Goal: Book appointment/travel/reservation

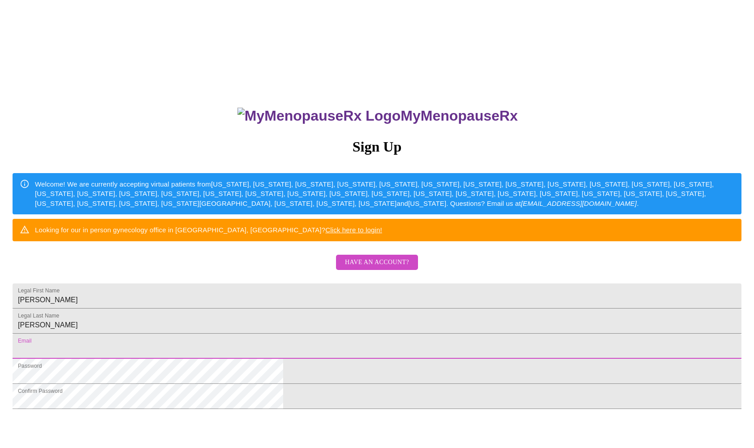
scroll to position [134, 0]
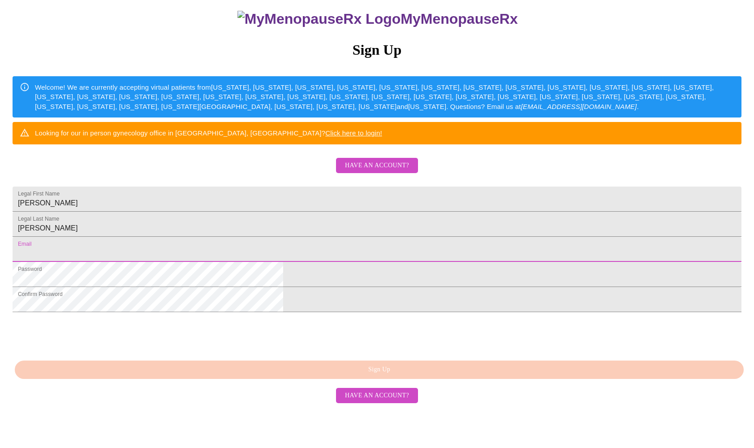
type input "[EMAIL_ADDRESS][DOMAIN_NAME]"
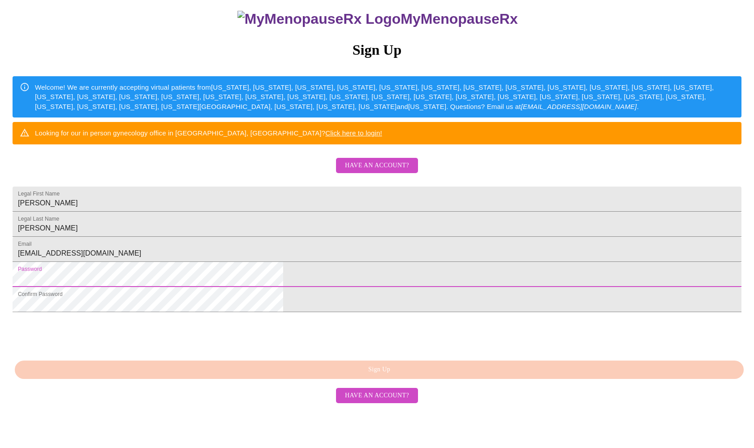
click at [202, 292] on div "MyMenopauseRx Sign Up Welcome! We are currently accepting virtual patients from…" at bounding box center [377, 175] width 747 height 537
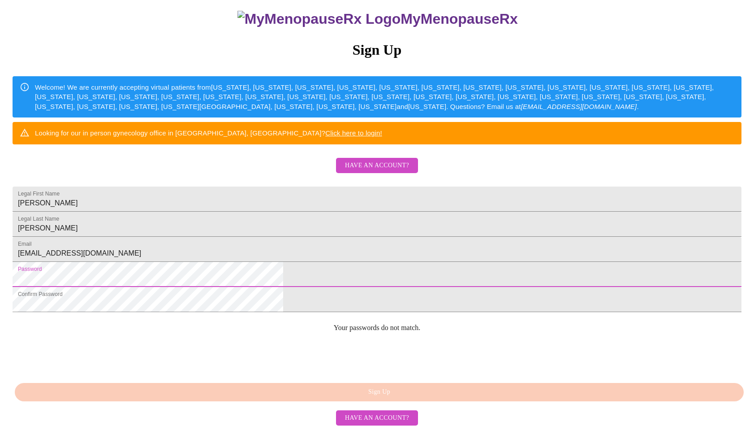
scroll to position [154, 0]
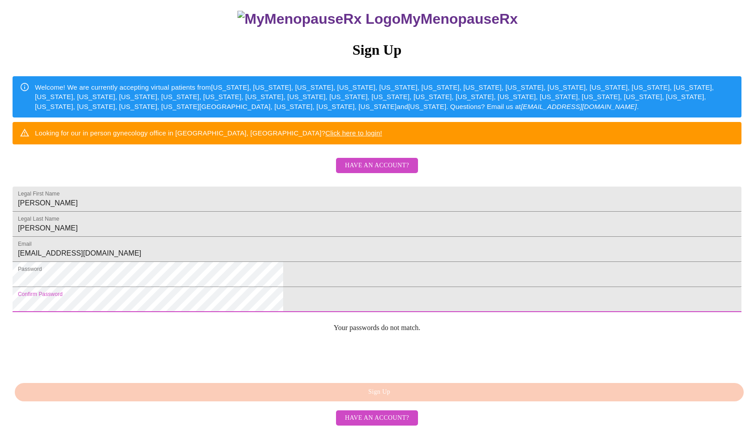
click at [210, 310] on html "MyMenopauseRx Sign Up Welcome! We are currently accepting virtual patients from…" at bounding box center [377, 175] width 754 height 544
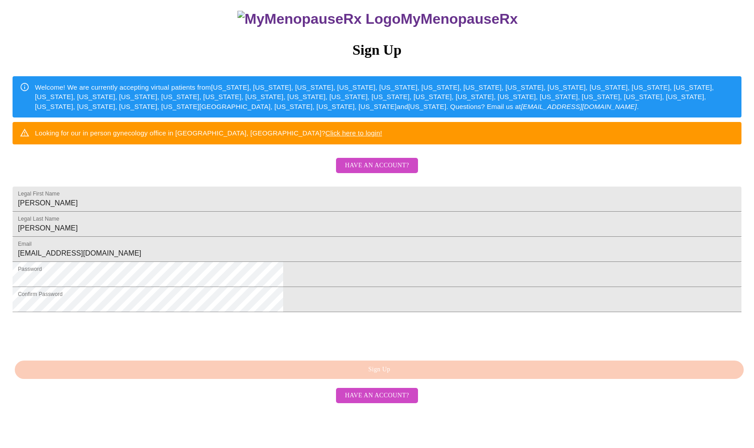
scroll to position [132, 0]
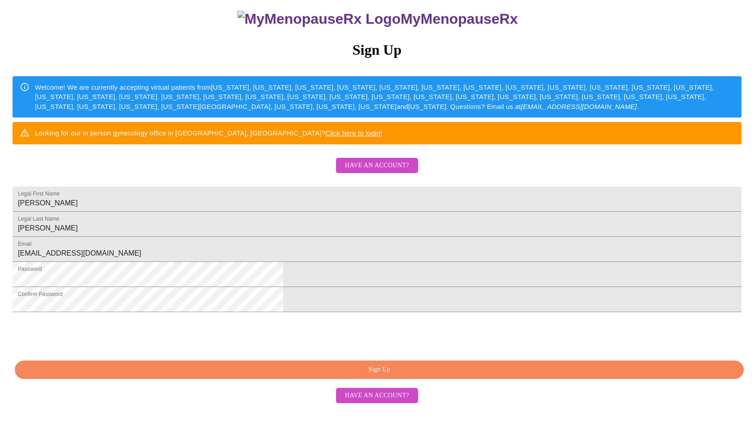
click at [378, 160] on span "Have an account?" at bounding box center [377, 165] width 64 height 11
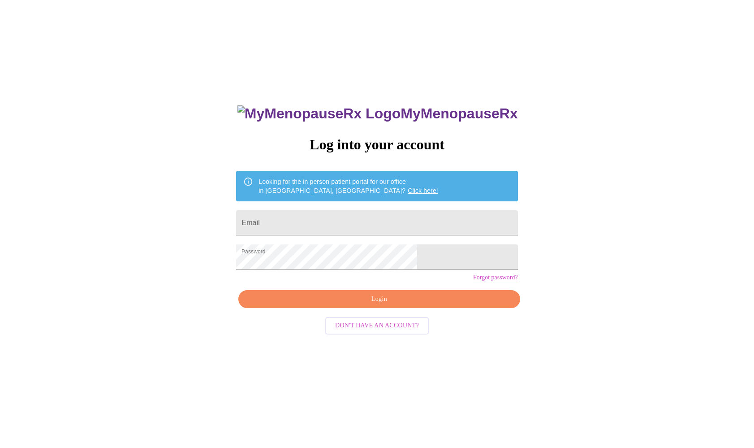
scroll to position [1, 0]
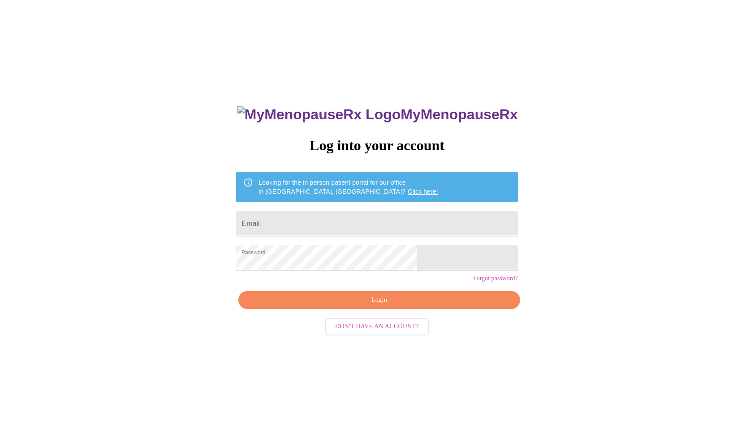
click at [348, 224] on input "Email" at bounding box center [376, 223] width 281 height 25
type input "[EMAIL_ADDRESS][DOMAIN_NAME]"
click at [381, 306] on span "Login" at bounding box center [379, 299] width 261 height 11
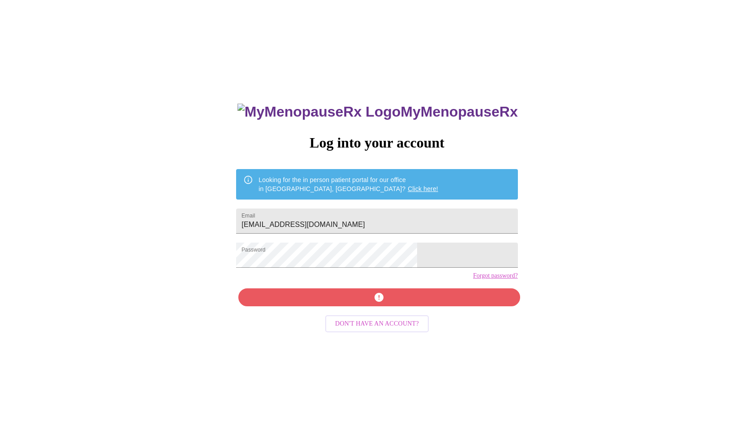
scroll to position [3, 0]
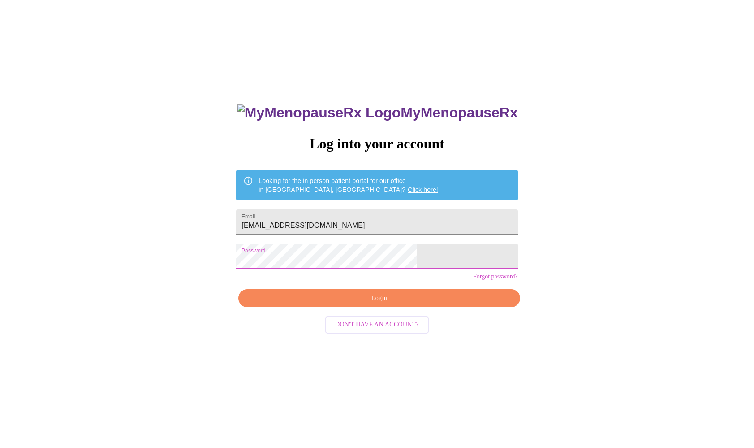
click at [268, 258] on div "MyMenopauseRx Log into your account Looking for the in person patient portal fo…" at bounding box center [377, 268] width 747 height 537
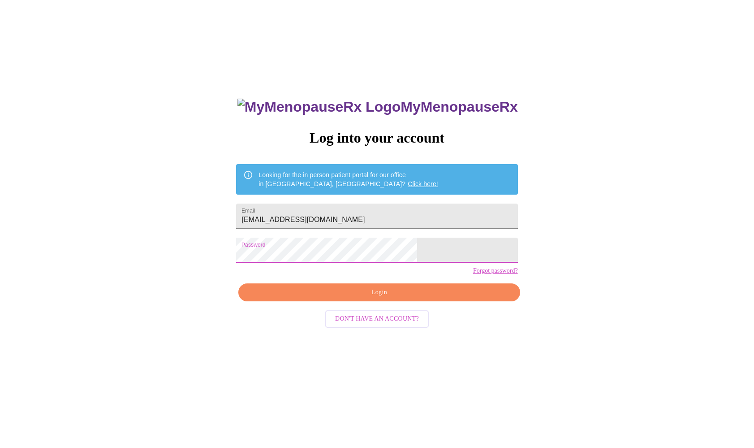
click at [379, 298] on span "Login" at bounding box center [379, 292] width 261 height 11
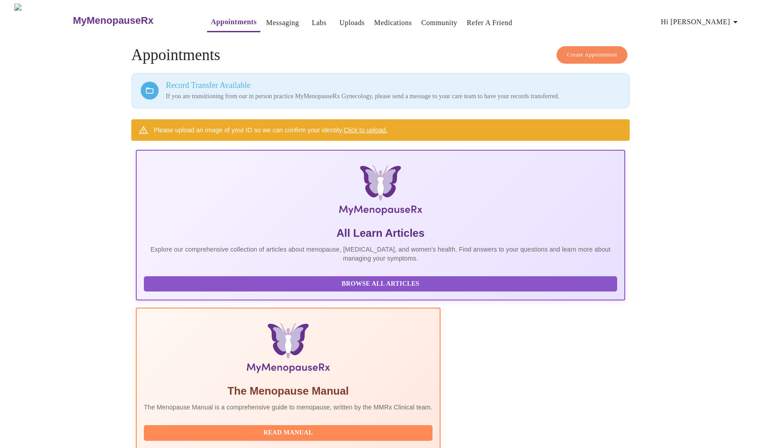
click at [372, 126] on link "Click to upload." at bounding box center [366, 129] width 44 height 7
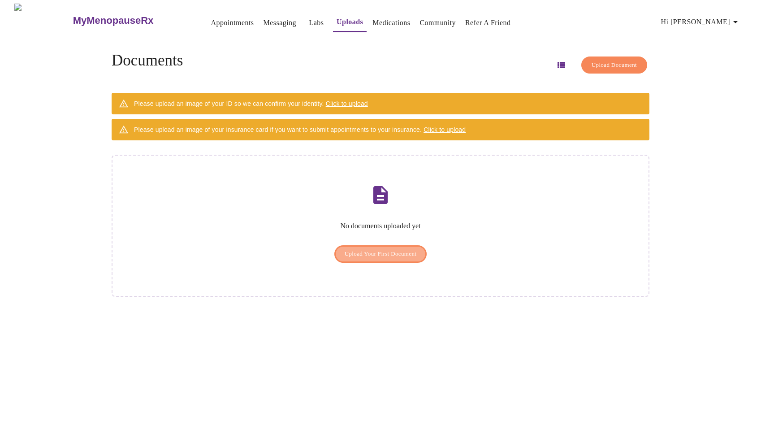
click at [380, 249] on span "Upload Your First Document" at bounding box center [381, 254] width 72 height 10
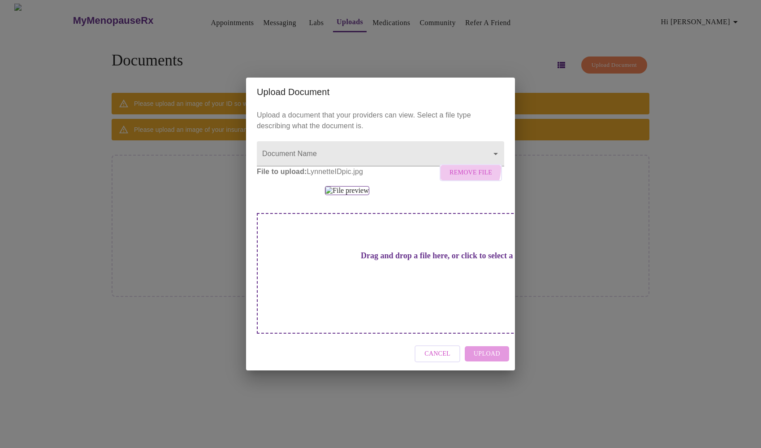
click at [463, 167] on span "Remove File" at bounding box center [470, 172] width 43 height 11
click at [496, 98] on body "MyMenopauseRx Appointments Messaging Labs Uploads Medications Community Refer a…" at bounding box center [381, 228] width 754 height 448
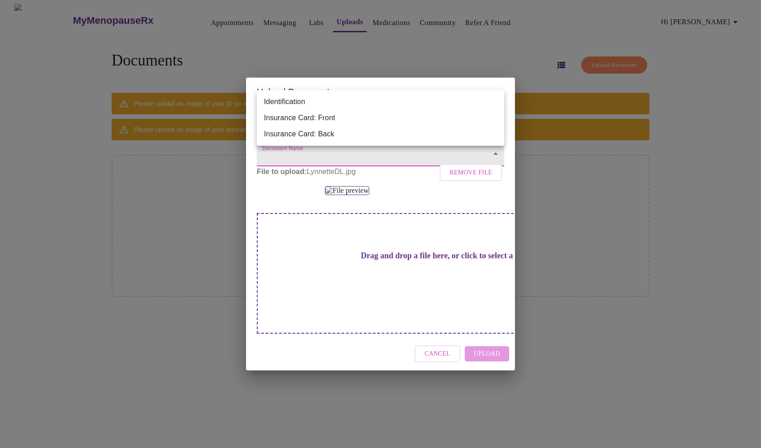
click at [427, 200] on div at bounding box center [380, 224] width 761 height 448
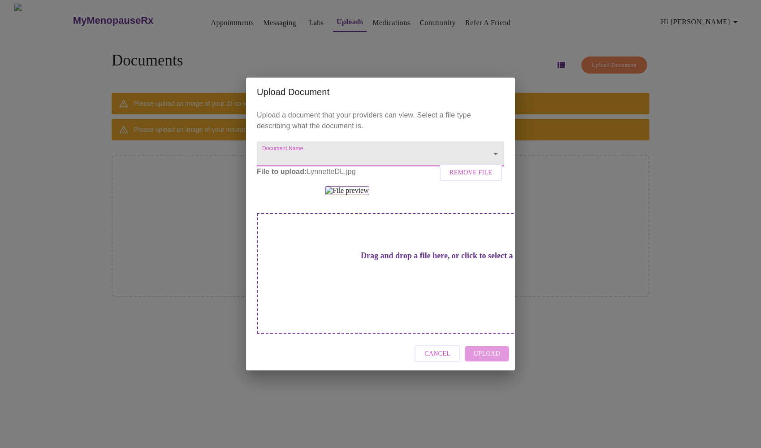
click at [477, 167] on span "Remove File" at bounding box center [470, 172] width 43 height 11
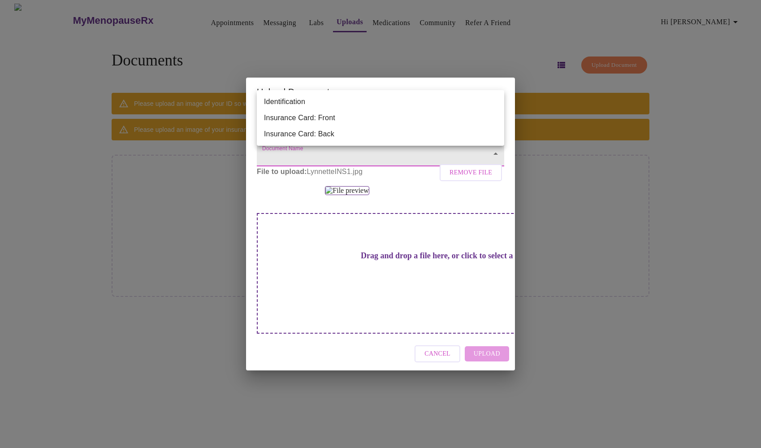
click at [374, 107] on body "MyMenopauseRx Appointments Messaging Labs Uploads Medications Community Refer a…" at bounding box center [381, 228] width 754 height 448
click at [367, 116] on li "Insurance Card: Front" at bounding box center [380, 118] width 247 height 16
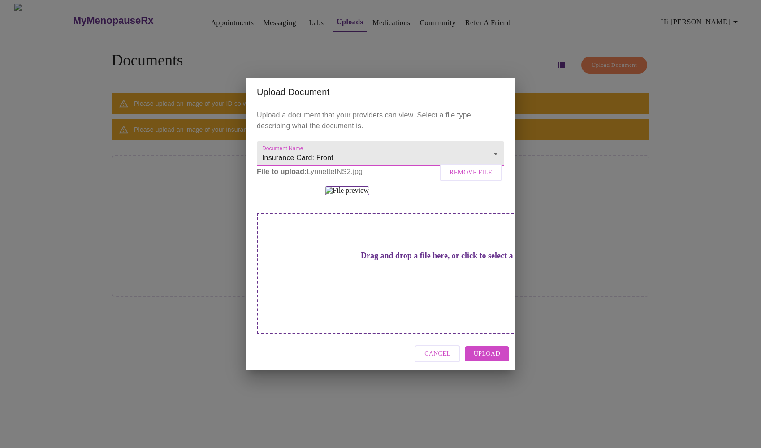
click at [385, 105] on body "MyMenopauseRx Appointments Messaging Labs Uploads Medications Community Refer a…" at bounding box center [381, 228] width 754 height 448
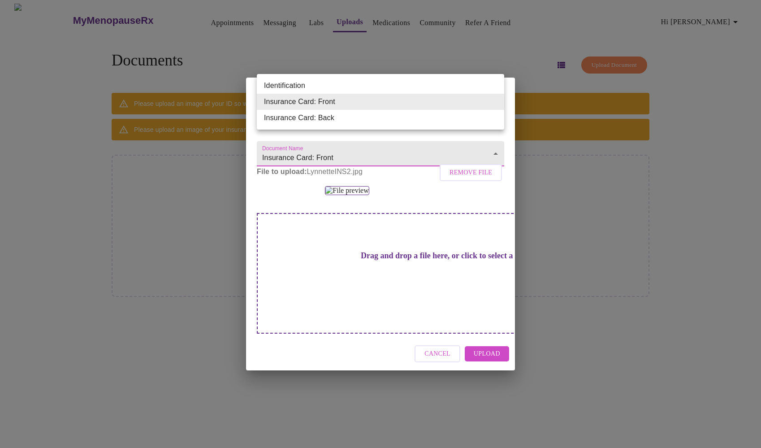
click at [373, 118] on li "Insurance Card: Back" at bounding box center [380, 118] width 247 height 16
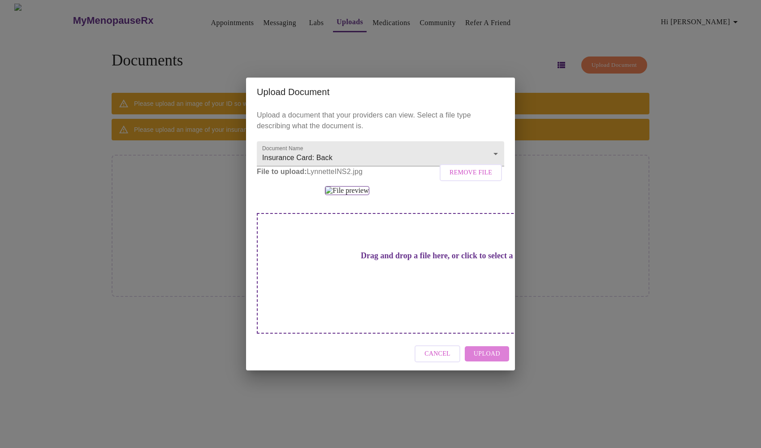
click at [496, 359] on span "Upload" at bounding box center [487, 353] width 26 height 11
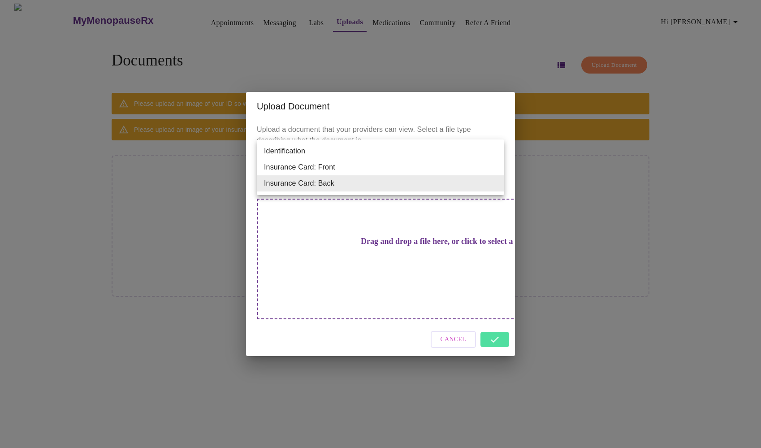
click at [458, 187] on body "MyMenopauseRx Appointments Messaging Labs Uploads Medications Community Refer a…" at bounding box center [381, 228] width 754 height 448
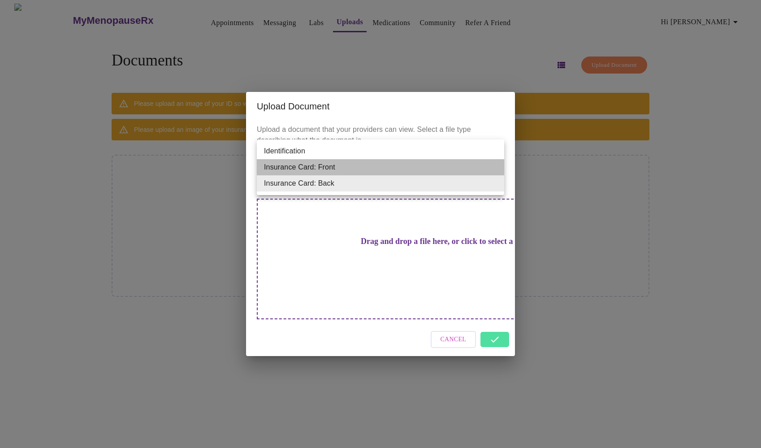
click at [383, 169] on li "Insurance Card: Front" at bounding box center [380, 167] width 247 height 16
type input "Insurance Card: Front"
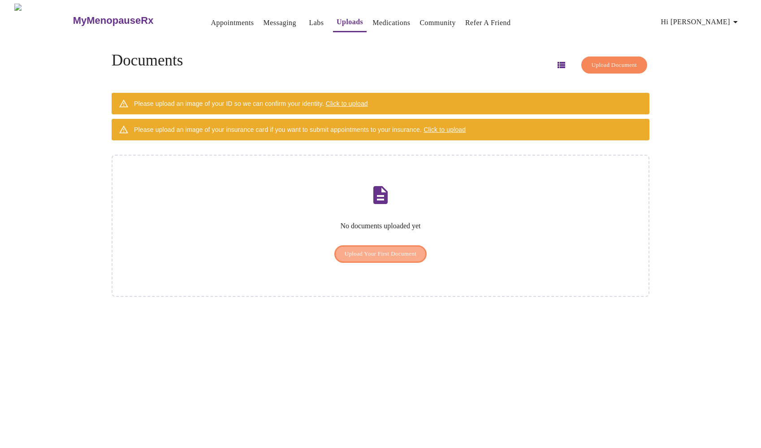
click at [413, 249] on span "Upload Your First Document" at bounding box center [381, 254] width 72 height 10
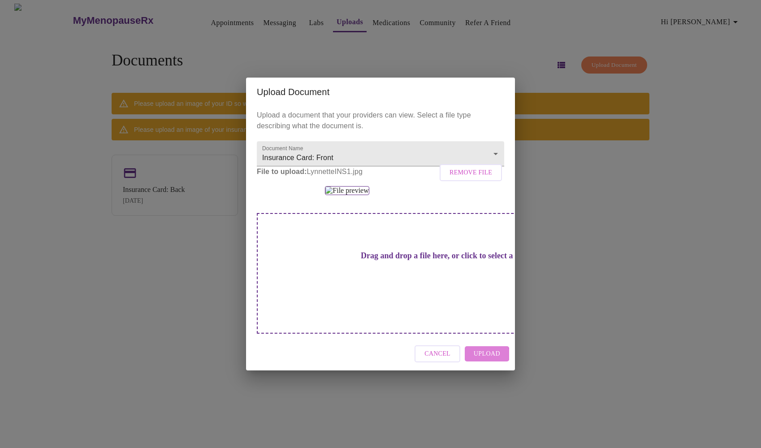
click at [485, 359] on span "Upload" at bounding box center [487, 353] width 26 height 11
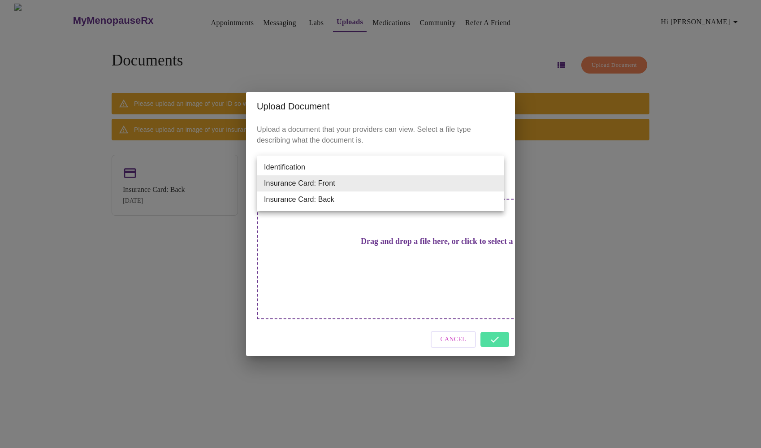
click at [424, 185] on body "MyMenopauseRx Appointments Messaging Labs Uploads Medications Community Refer a…" at bounding box center [381, 228] width 754 height 448
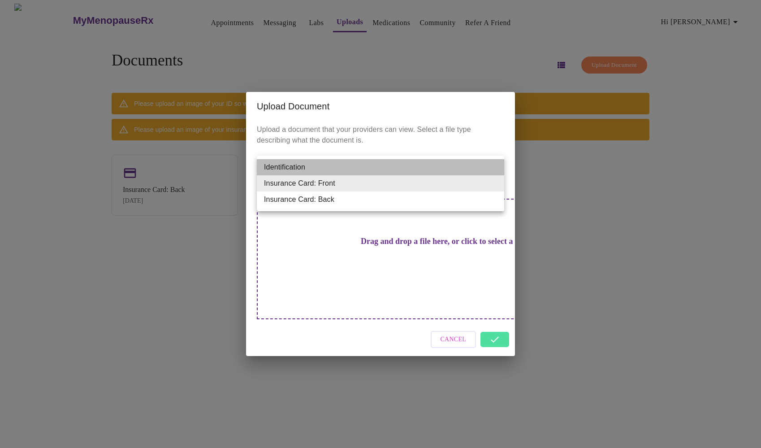
click at [414, 172] on li "Identification" at bounding box center [380, 167] width 247 height 16
type input "Identification"
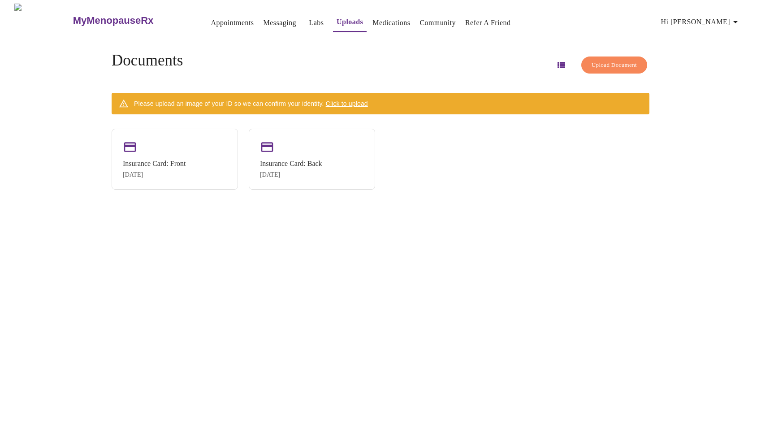
click at [352, 103] on span "Click to upload" at bounding box center [347, 103] width 42 height 7
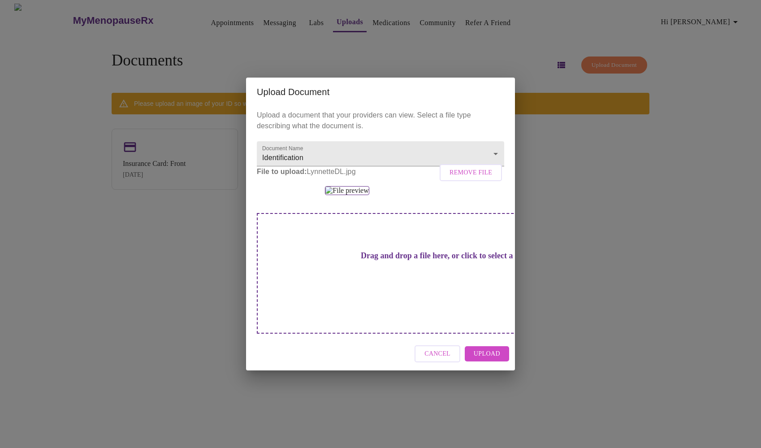
click at [489, 359] on span "Upload" at bounding box center [487, 353] width 26 height 11
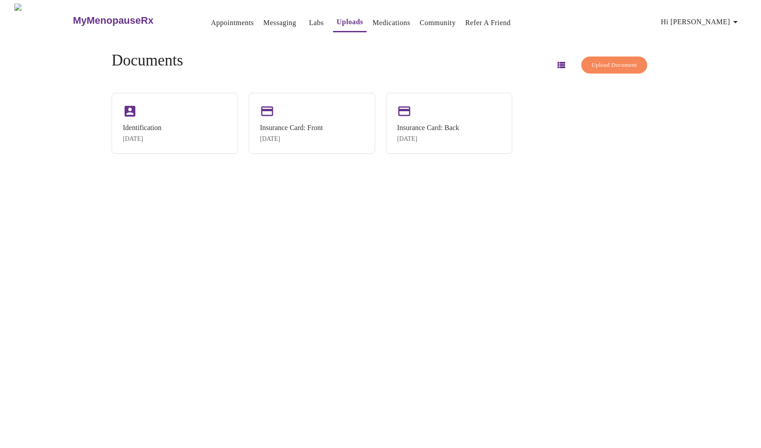
click at [211, 19] on link "Appointments" at bounding box center [232, 23] width 43 height 13
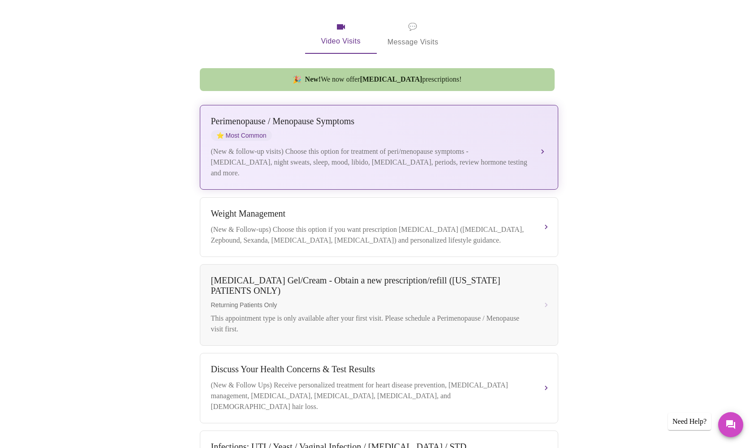
scroll to position [172, 0]
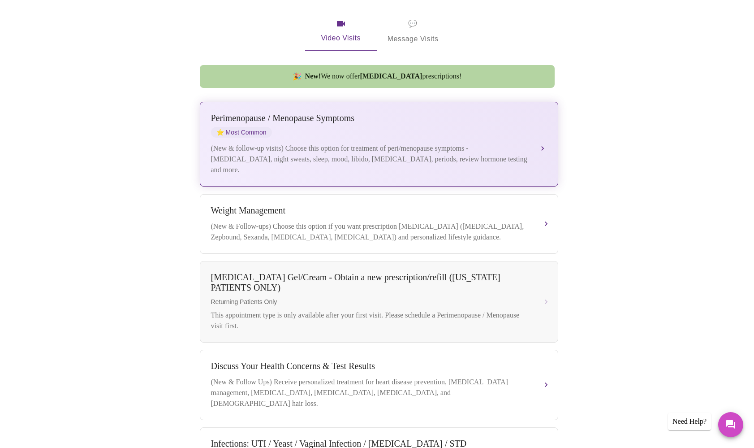
click at [546, 138] on button "[MEDICAL_DATA] / Menopause Symptoms ⭐ Most Common (New & follow-up visits) Choo…" at bounding box center [379, 144] width 358 height 85
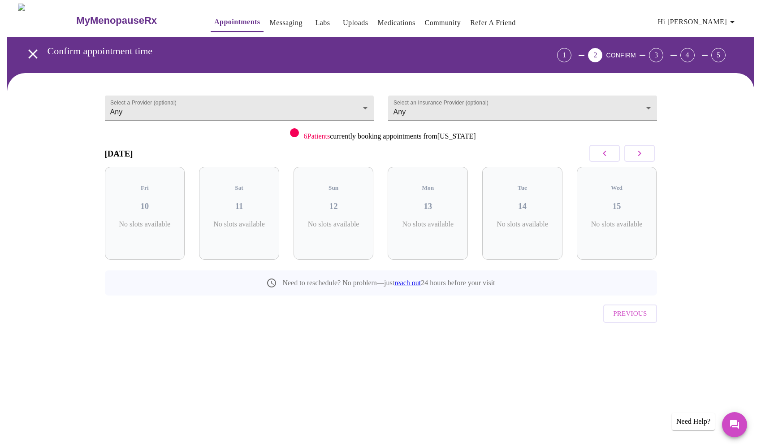
scroll to position [0, 0]
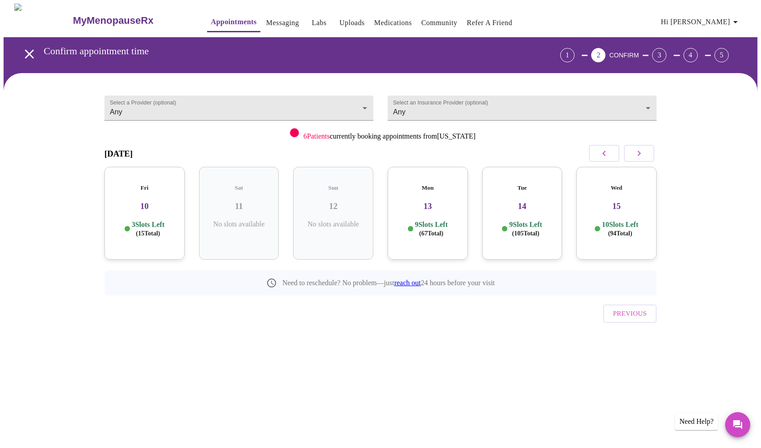
click at [633, 155] on icon "button" at bounding box center [638, 153] width 11 height 11
click at [635, 154] on icon "button" at bounding box center [638, 153] width 11 height 11
click at [634, 154] on icon "button" at bounding box center [638, 153] width 11 height 11
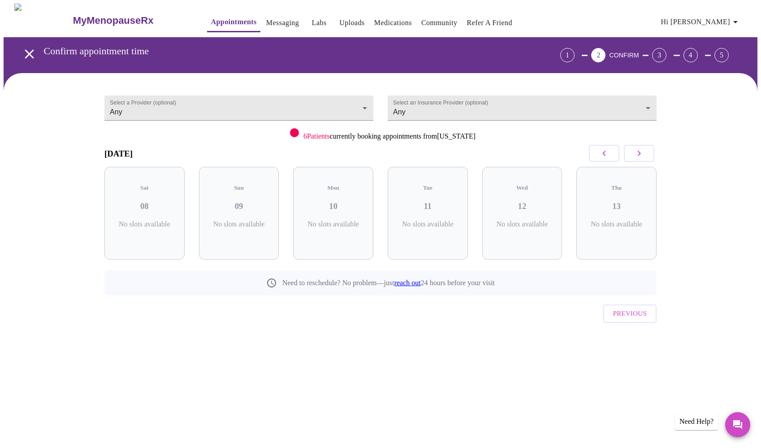
click at [634, 154] on icon "button" at bounding box center [638, 153] width 11 height 11
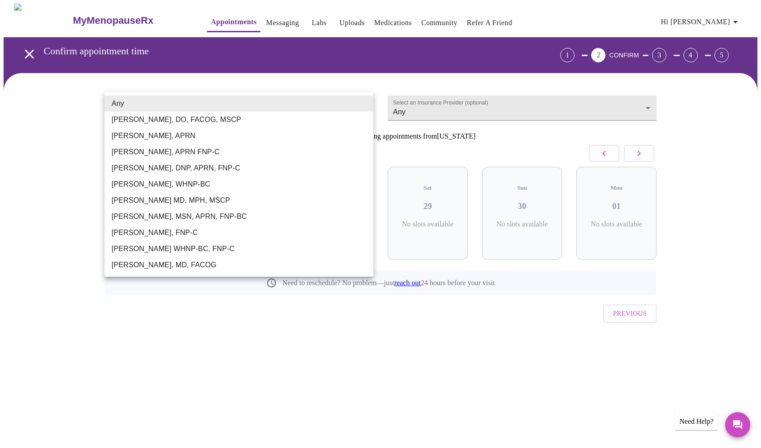
click at [281, 104] on body "MyMenopauseRx Appointments Messaging Labs Uploads Medications Community Refer a…" at bounding box center [381, 186] width 754 height 364
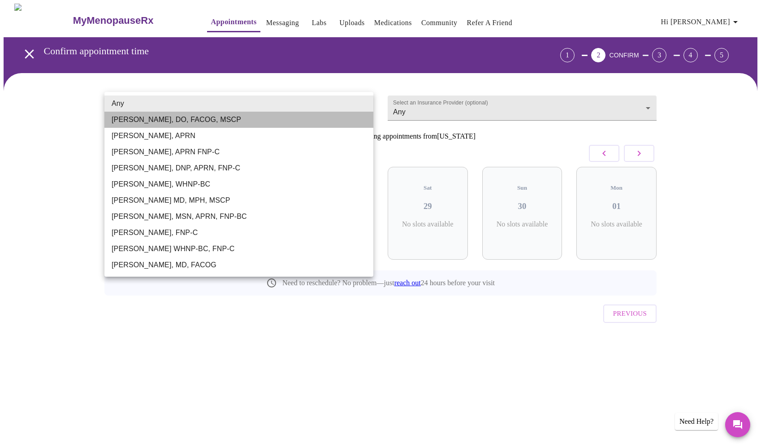
click at [226, 119] on li "[PERSON_NAME], DO, FACOG, MSCP" at bounding box center [238, 120] width 269 height 16
type input "[PERSON_NAME], DO, FACOG, MSCP"
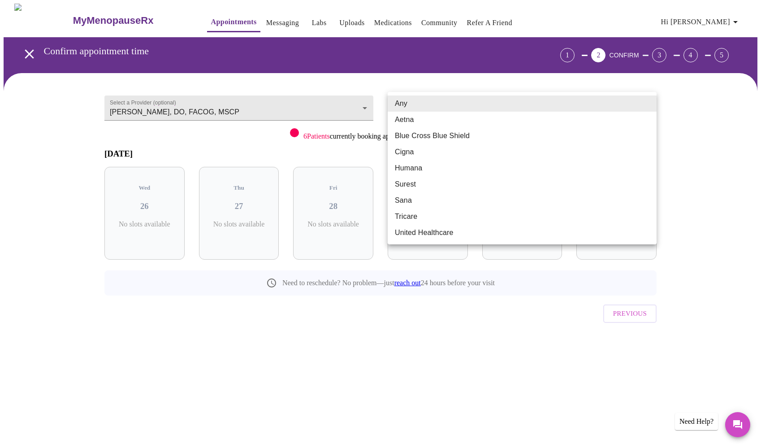
click at [484, 109] on body "MyMenopauseRx Appointments Messaging Labs Uploads Medications Community Refer a…" at bounding box center [381, 186] width 754 height 364
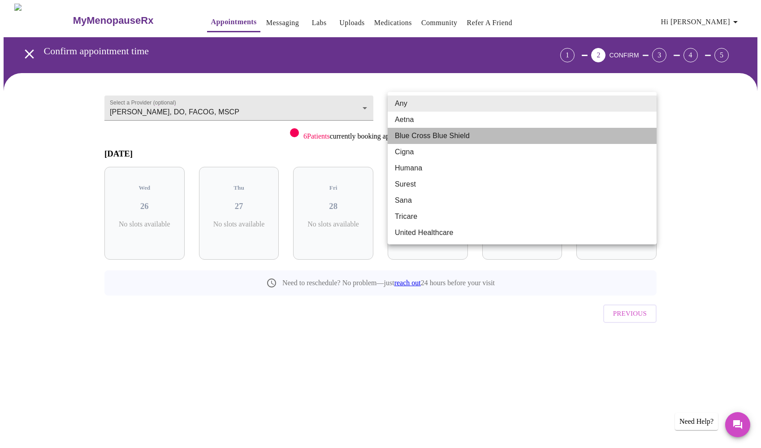
click at [452, 138] on li "Blue Cross Blue Shield" at bounding box center [522, 136] width 269 height 16
type input "Blue Cross Blue Shield"
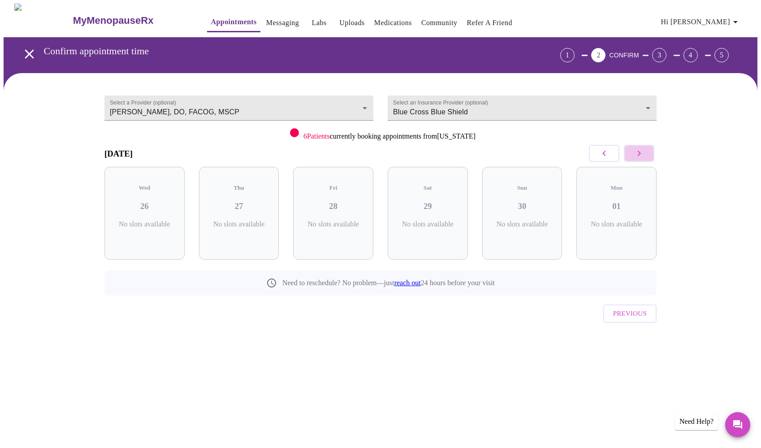
click at [646, 154] on button "button" at bounding box center [639, 153] width 30 height 17
click at [635, 153] on icon "button" at bounding box center [638, 153] width 11 height 11
click at [593, 156] on button "button" at bounding box center [604, 153] width 30 height 17
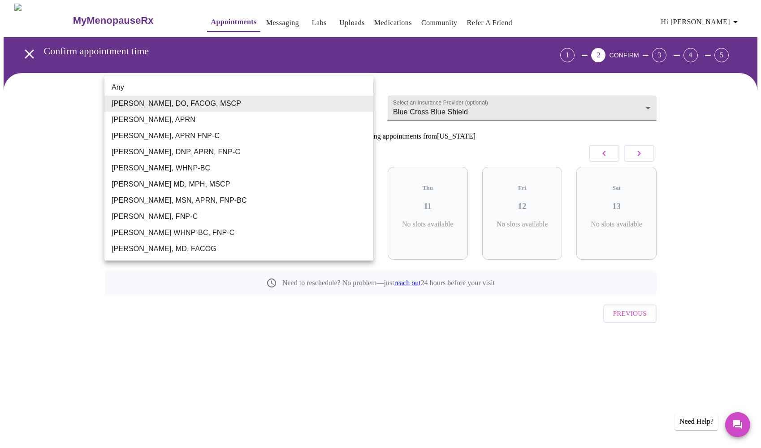
click at [293, 108] on body "MyMenopauseRx Appointments Messaging Labs Uploads Medications Community Refer a…" at bounding box center [381, 186] width 754 height 364
